Goal: Task Accomplishment & Management: Complete application form

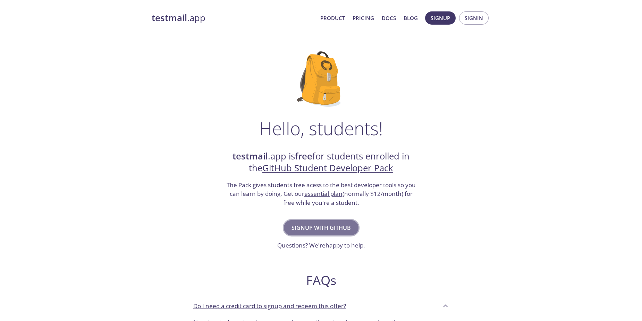
click at [300, 225] on span "Signup with GitHub" at bounding box center [320, 228] width 59 height 10
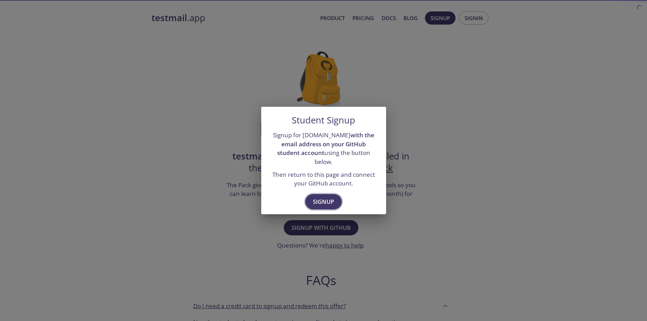
click at [313, 202] on span "Signup" at bounding box center [323, 202] width 21 height 10
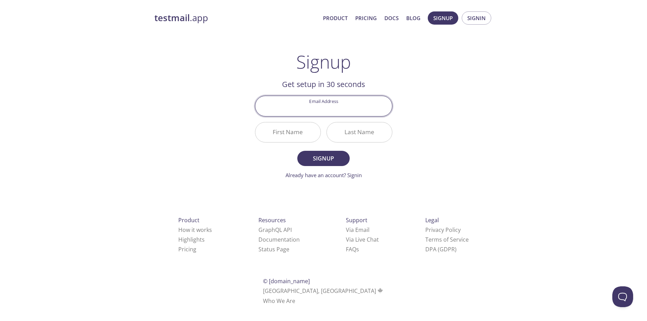
click at [330, 109] on input "Email Address" at bounding box center [323, 106] width 137 height 20
type input "[EMAIL_ADDRESS][DOMAIN_NAME]"
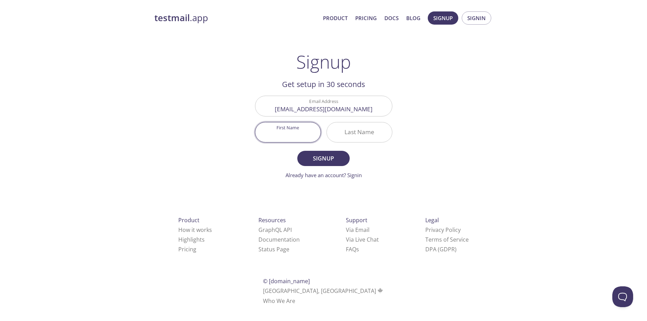
click at [294, 132] on input "First Name" at bounding box center [287, 132] width 65 height 20
type input "Dat"
click at [341, 139] on input "Last Name" at bounding box center [359, 132] width 65 height 20
type input "LE"
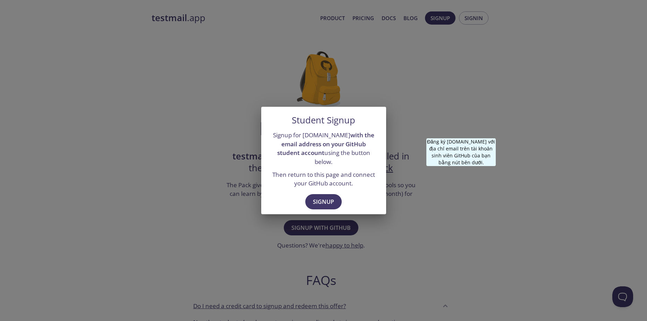
click at [461, 182] on div "Student Signup Signup for testmail.app with the email address on your GitHub st…" at bounding box center [323, 160] width 647 height 321
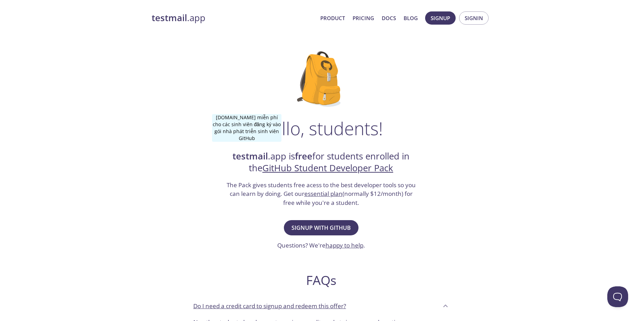
click at [247, 158] on strong "testmail" at bounding box center [249, 156] width 35 height 12
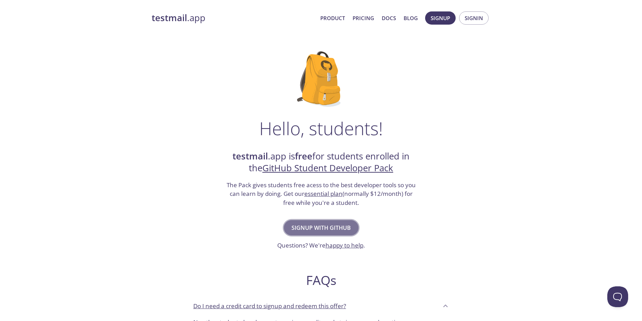
click at [316, 220] on button "Signup with GitHub" at bounding box center [321, 227] width 75 height 15
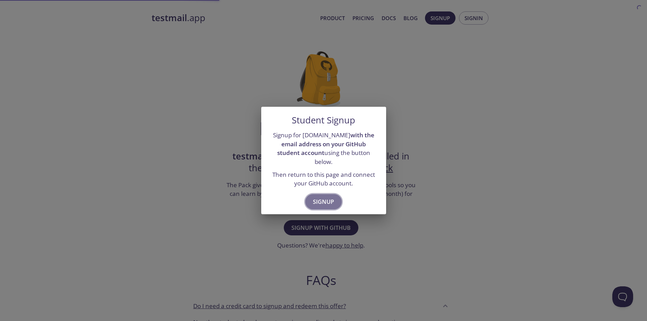
click at [334, 197] on span "Signup" at bounding box center [323, 202] width 21 height 10
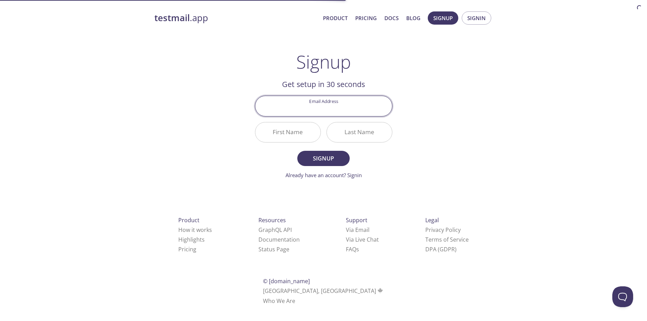
click at [324, 113] on input "Email Address" at bounding box center [323, 106] width 137 height 20
type input "[EMAIL_ADDRESS][DOMAIN_NAME]"
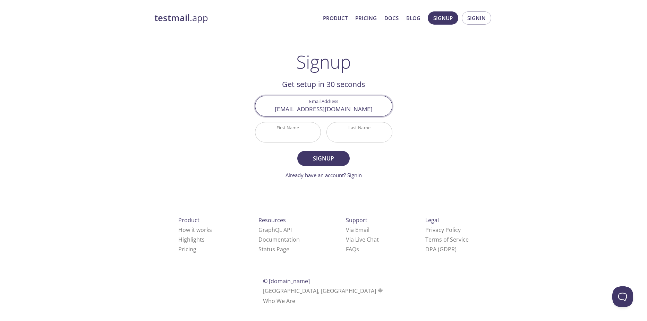
type input "Dat"
type input "LE"
click at [320, 154] on span "Signup" at bounding box center [323, 159] width 37 height 10
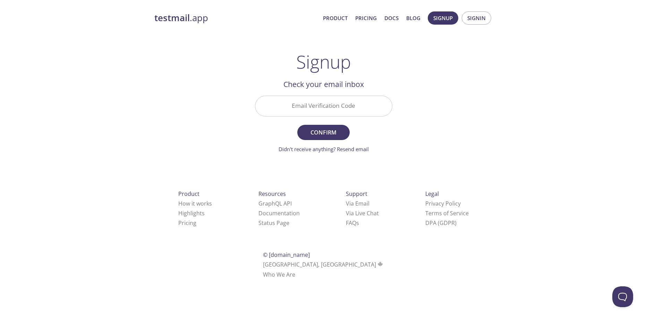
click at [335, 107] on input "Email Verification Code" at bounding box center [323, 106] width 137 height 20
paste input "Z5JW4RC"
type input "Z5JW4RC"
click at [324, 132] on span "Confirm" at bounding box center [323, 133] width 37 height 10
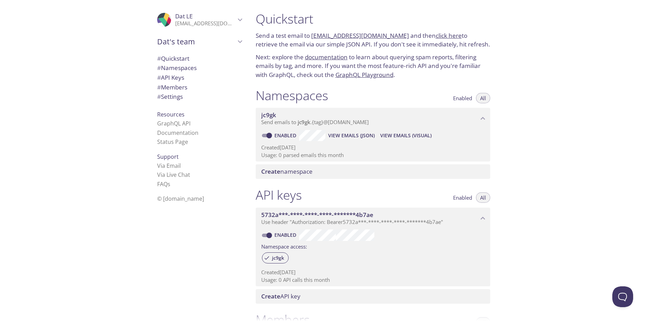
drag, startPoint x: 537, startPoint y: 74, endPoint x: 533, endPoint y: 75, distance: 3.8
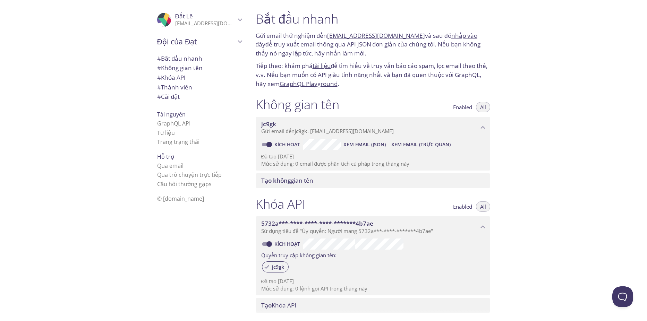
click at [161, 124] on link "GraphQL API" at bounding box center [173, 124] width 33 height 8
click at [170, 95] on span "# Cài đặt" at bounding box center [168, 97] width 23 height 8
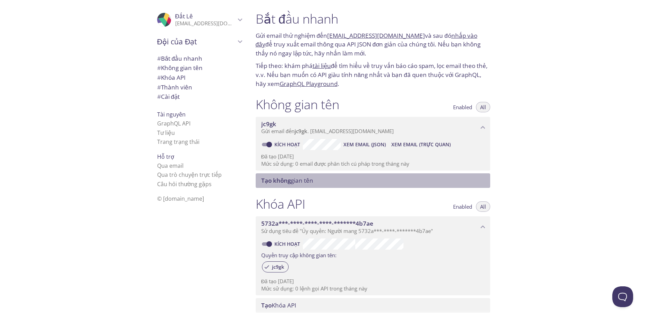
click at [330, 182] on span "Tạo không gian tên" at bounding box center [374, 181] width 226 height 8
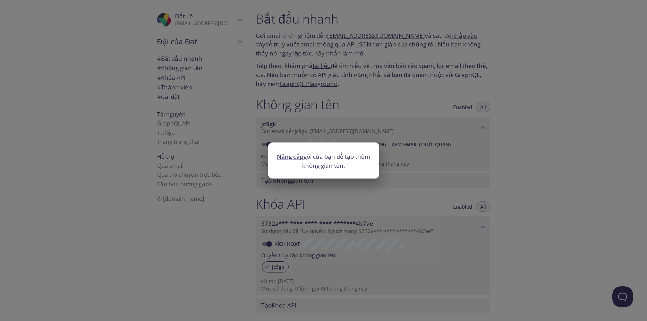
click at [438, 169] on div "Nâng cấp gói của bạn để tạo thêm không gian tên." at bounding box center [323, 160] width 647 height 321
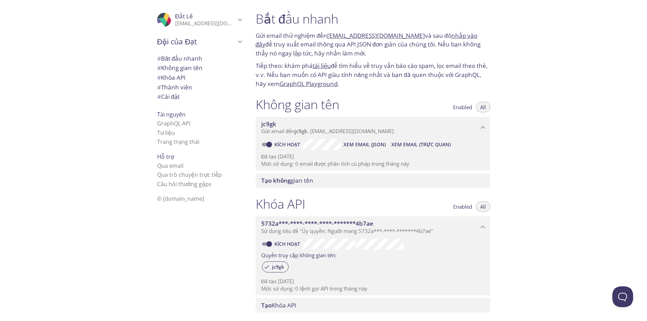
click at [467, 107] on span "Enabled" at bounding box center [462, 107] width 19 height 0
click at [223, 27] on div ".cls-1 { fill: #6d5ca8; } .cls-2 { fill: #3fc191; } .cls-3 { fill: #3b4752; } .…" at bounding box center [200, 19] width 96 height 23
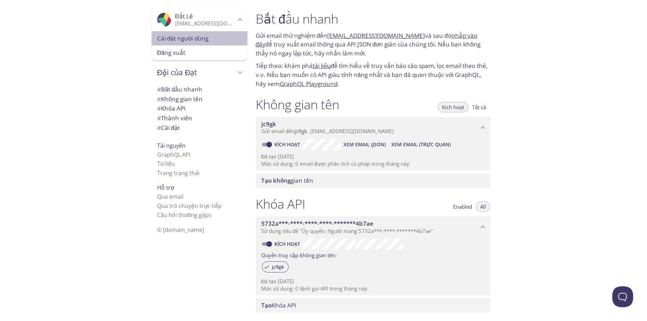
click at [219, 40] on span "Cài đặt người dùng" at bounding box center [199, 38] width 85 height 9
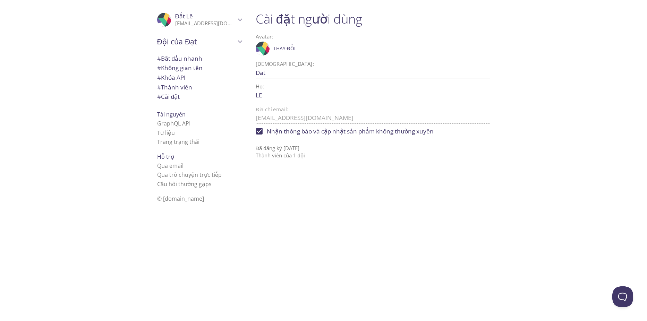
click at [184, 51] on div "Đội của Đạt Tạo nhóm mới" at bounding box center [200, 42] width 96 height 19
click at [185, 57] on span "# Bắt đầu nhanh" at bounding box center [179, 58] width 45 height 8
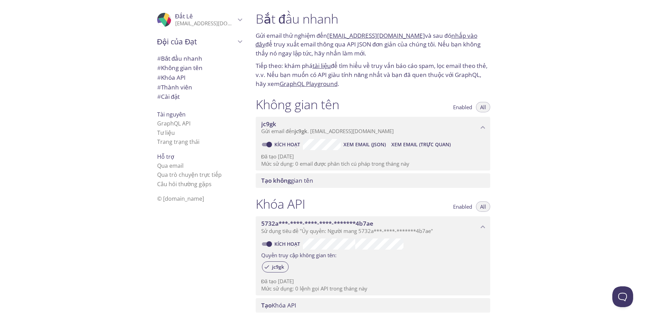
click at [346, 35] on link "[EMAIL_ADDRESS][DOMAIN_NAME]" at bounding box center [376, 36] width 98 height 8
click at [466, 75] on p "Tiếp theo: khám phá tài liệu để tìm hiểu về truy vấn báo cáo spam, lọc email th…" at bounding box center [373, 74] width 235 height 27
click at [451, 36] on link "nhấp vào đây" at bounding box center [367, 40] width 222 height 17
click at [416, 147] on span "Xem email (Trực quan)" at bounding box center [420, 145] width 59 height 8
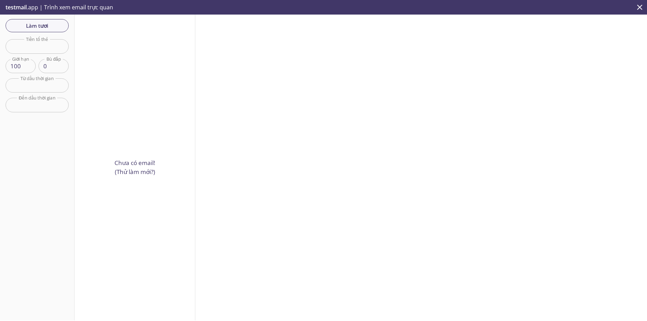
drag, startPoint x: 362, startPoint y: 110, endPoint x: 346, endPoint y: 109, distance: 15.7
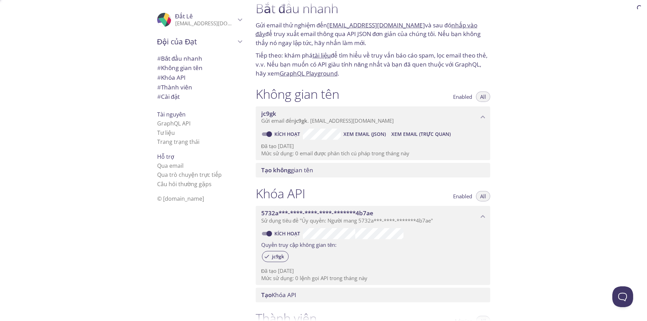
scroll to position [11, 0]
click at [350, 132] on span "Xem email (JSON)" at bounding box center [365, 133] width 42 height 8
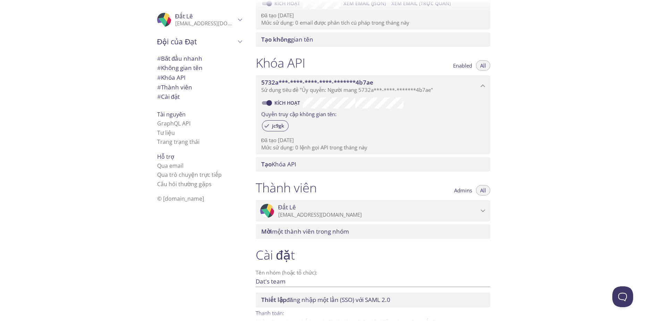
scroll to position [0, 0]
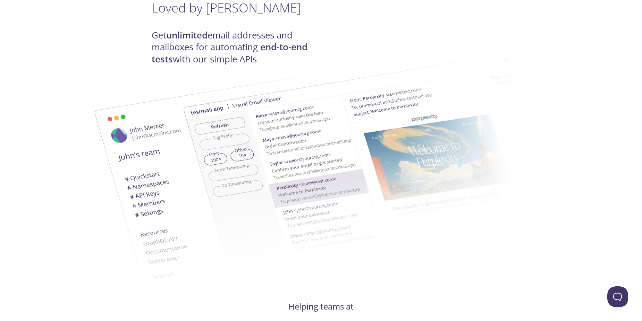
scroll to position [104, 0]
